Goal: Information Seeking & Learning: Learn about a topic

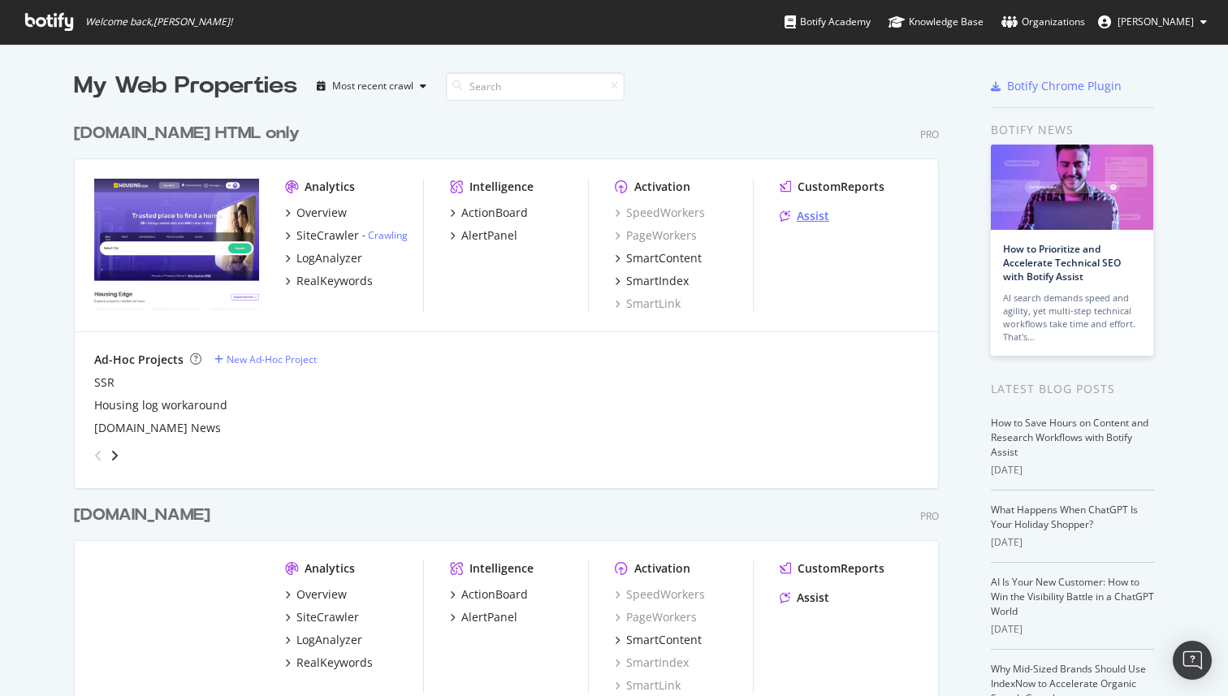
click at [810, 219] on div "Assist" at bounding box center [813, 216] width 32 height 16
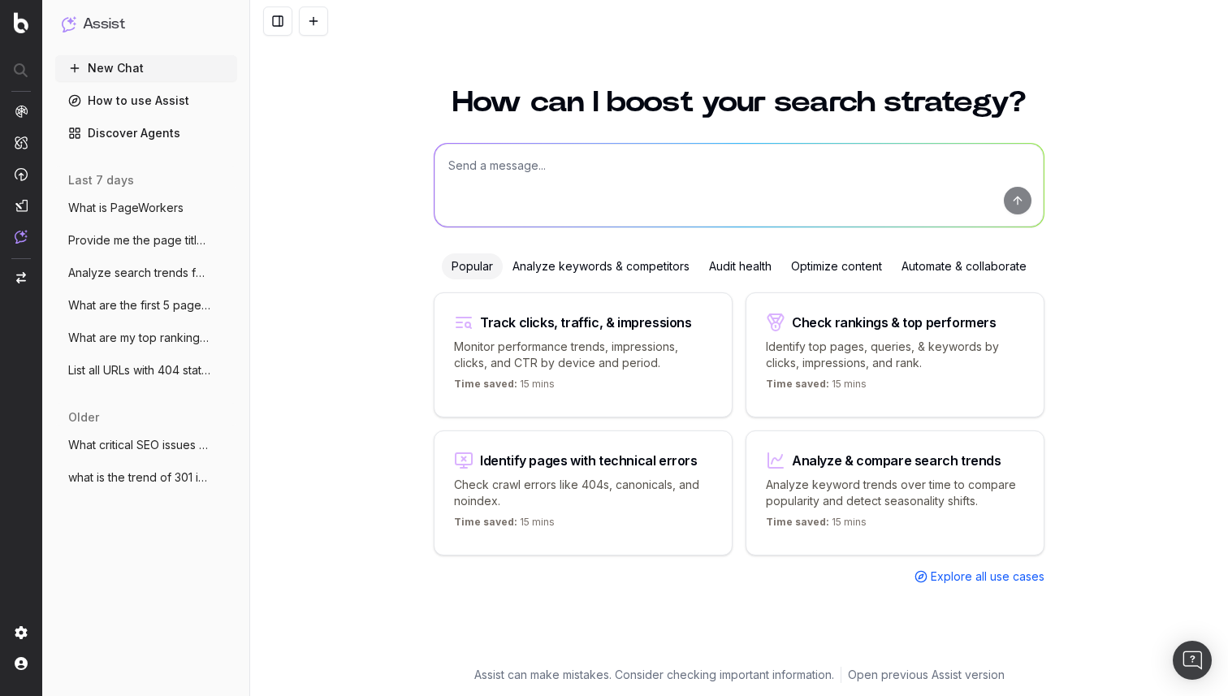
click at [573, 162] on textarea at bounding box center [739, 185] width 609 height 83
type textarea "w"
click at [145, 207] on span "What is PageWorkers" at bounding box center [125, 208] width 115 height 16
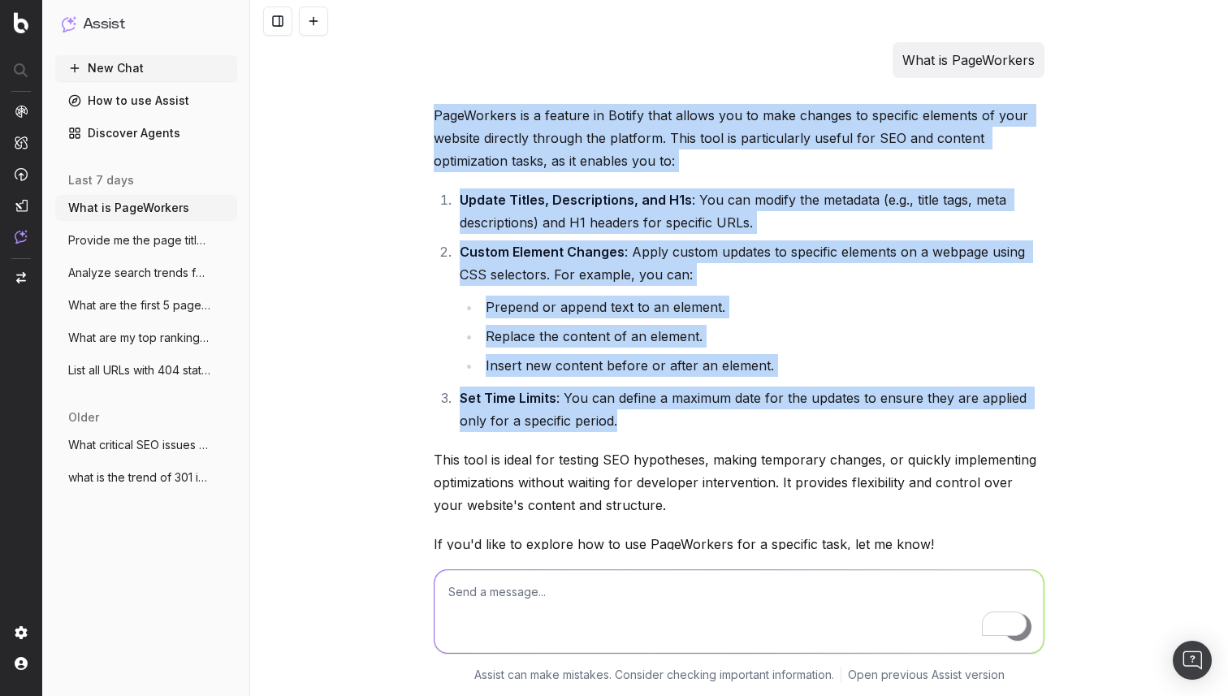
drag, startPoint x: 432, startPoint y: 108, endPoint x: 1006, endPoint y: 409, distance: 648.0
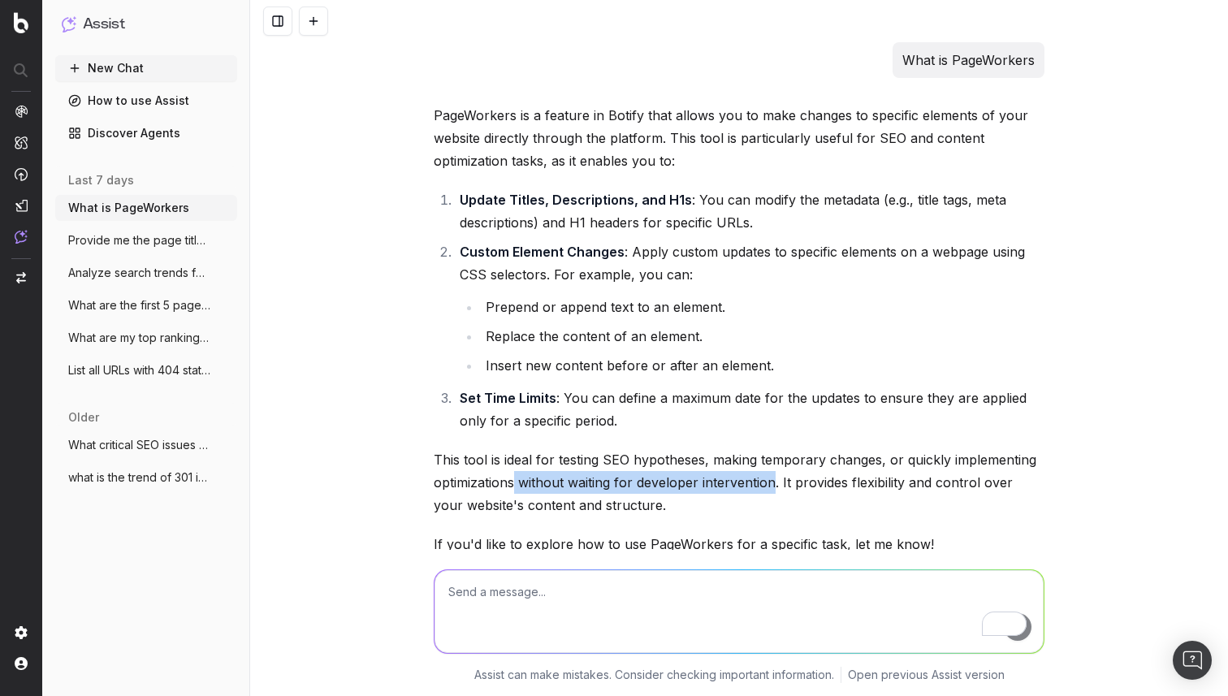
drag, startPoint x: 776, startPoint y: 481, endPoint x: 517, endPoint y: 481, distance: 259.2
click at [517, 481] on p "This tool is ideal for testing SEO hypotheses, making temporary changes, or qui…" at bounding box center [739, 482] width 611 height 68
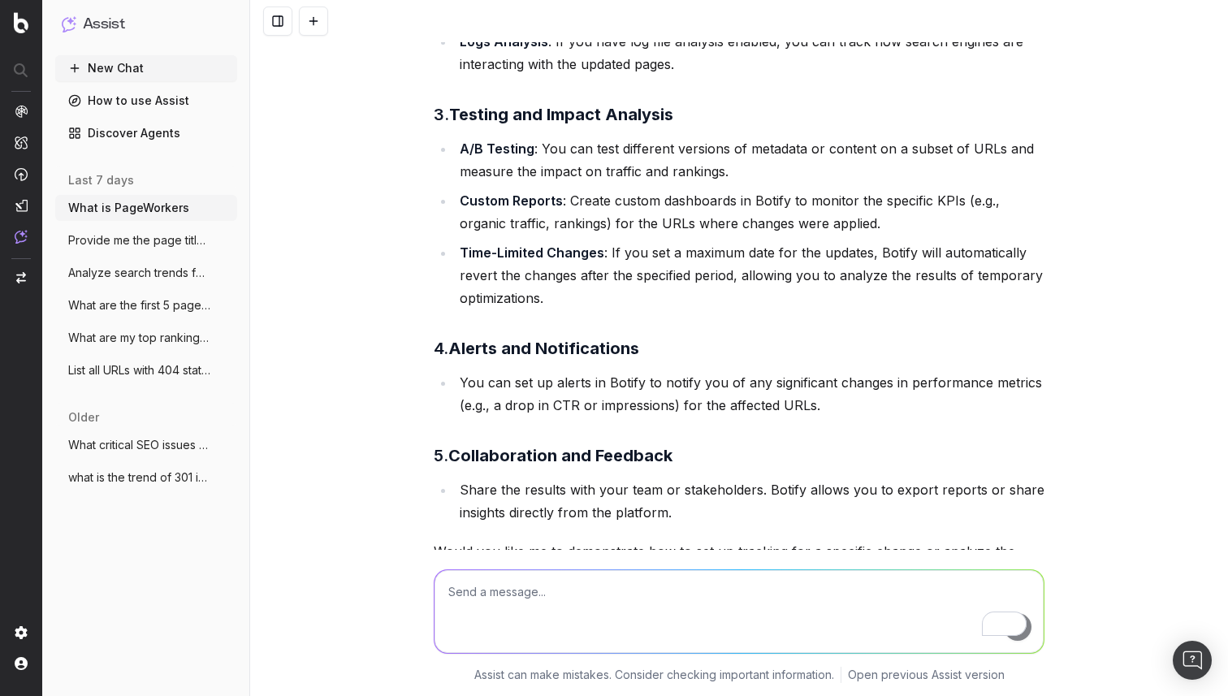
scroll to position [1572, 0]
